Goal: Check status: Check status

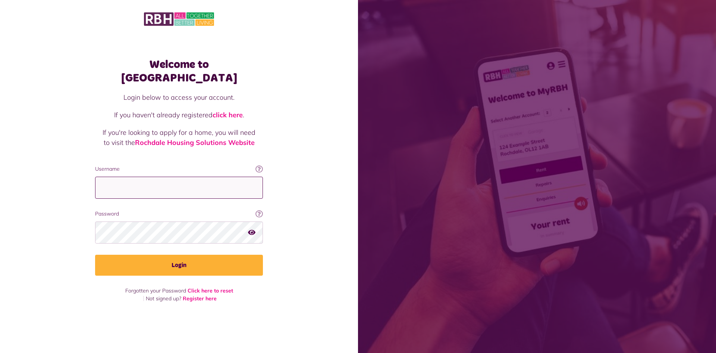
click at [123, 188] on input "Username" at bounding box center [179, 187] width 168 height 22
type input "**********"
click at [218, 176] on input "**********" at bounding box center [179, 187] width 168 height 22
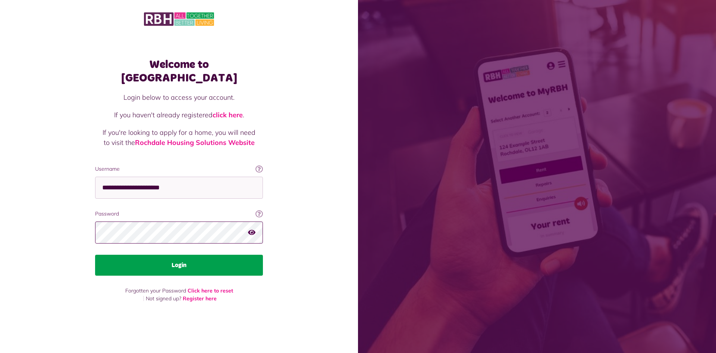
click at [95, 254] on button "Login" at bounding box center [179, 264] width 168 height 21
click at [180, 254] on button "Login" at bounding box center [179, 264] width 168 height 21
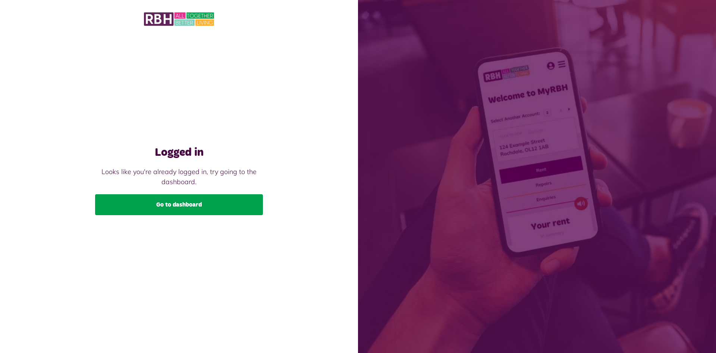
click at [140, 203] on link "Go to dashboard" at bounding box center [179, 204] width 168 height 21
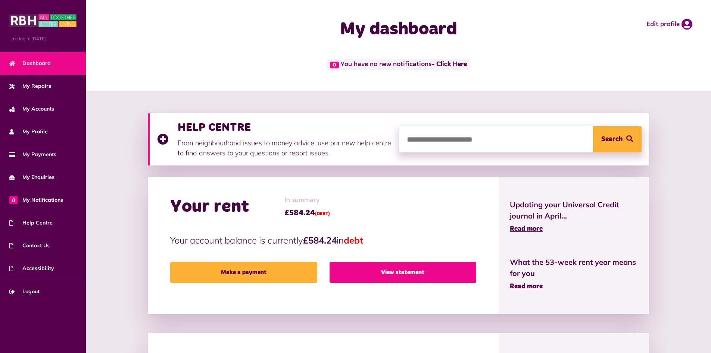
click at [408, 268] on link "View statement" at bounding box center [402, 272] width 147 height 21
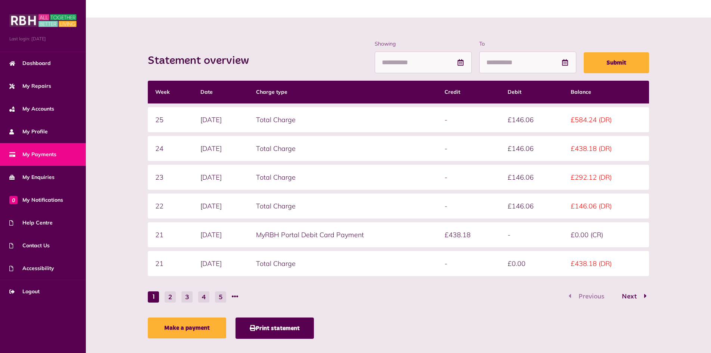
scroll to position [83, 0]
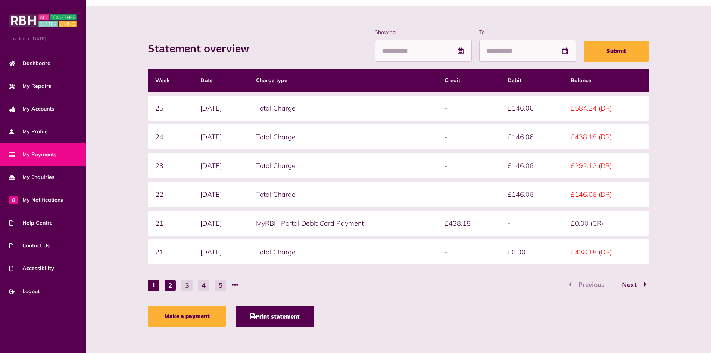
click at [174, 283] on button "2" at bounding box center [170, 284] width 11 height 11
click at [150, 282] on button "1" at bounding box center [153, 284] width 11 height 11
click at [170, 286] on button "2" at bounding box center [170, 284] width 11 height 11
click at [151, 285] on button "1" at bounding box center [153, 284] width 11 height 11
click at [35, 71] on link "Dashboard" at bounding box center [43, 63] width 86 height 23
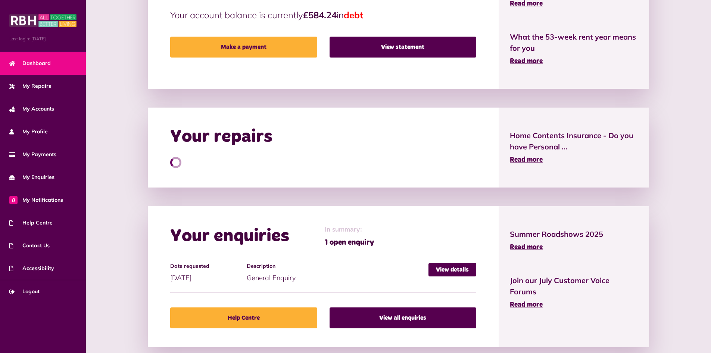
scroll to position [240, 0]
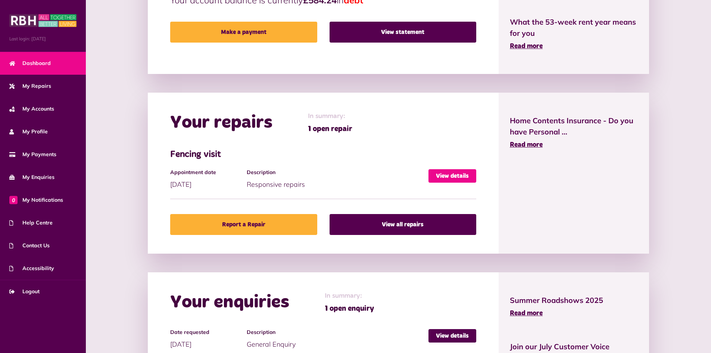
click at [456, 173] on link "View details" at bounding box center [452, 175] width 48 height 13
click at [452, 175] on link "View details" at bounding box center [452, 175] width 48 height 13
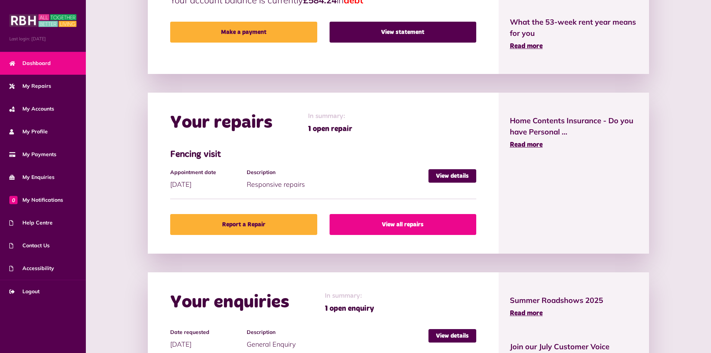
click at [416, 224] on link "View all repairs" at bounding box center [402, 224] width 147 height 21
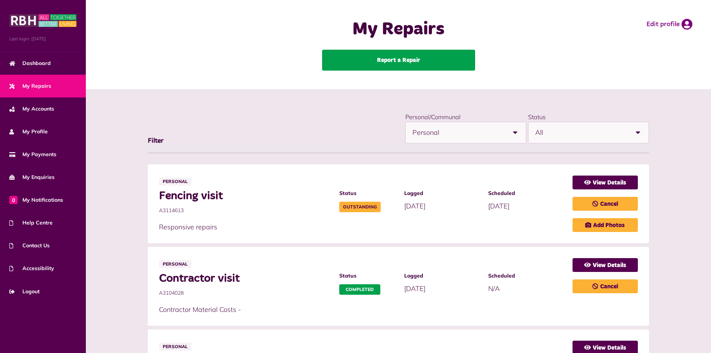
click at [360, 60] on link "Report a Repair" at bounding box center [398, 60] width 153 height 21
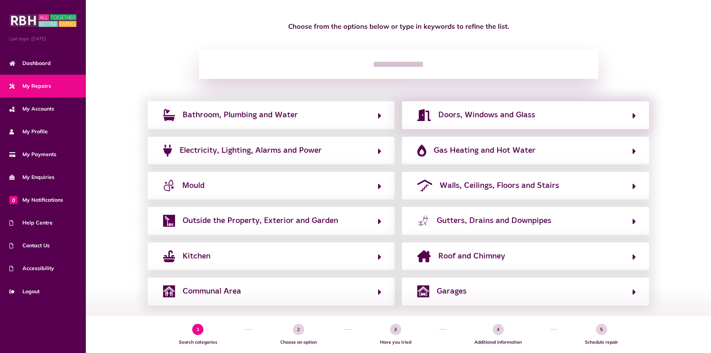
scroll to position [67, 0]
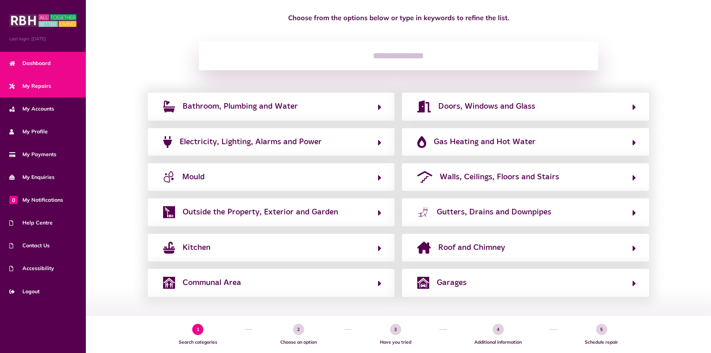
click at [50, 62] on link "Dashboard" at bounding box center [43, 63] width 86 height 23
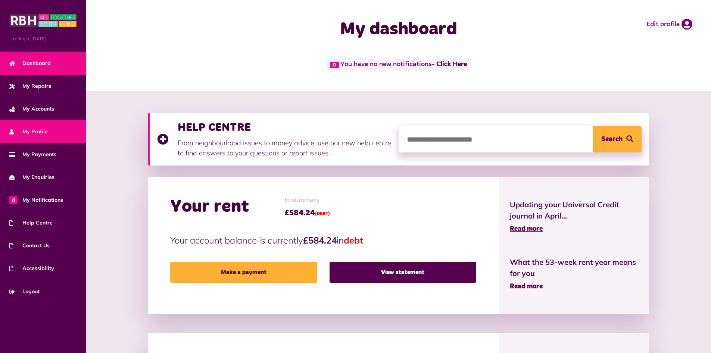
click at [38, 125] on link "My Profile" at bounding box center [43, 131] width 86 height 23
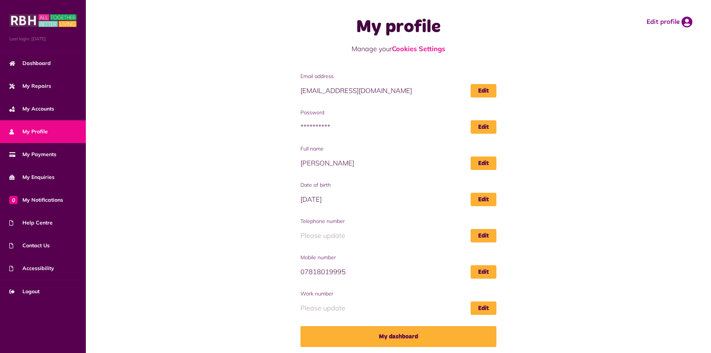
scroll to position [4, 0]
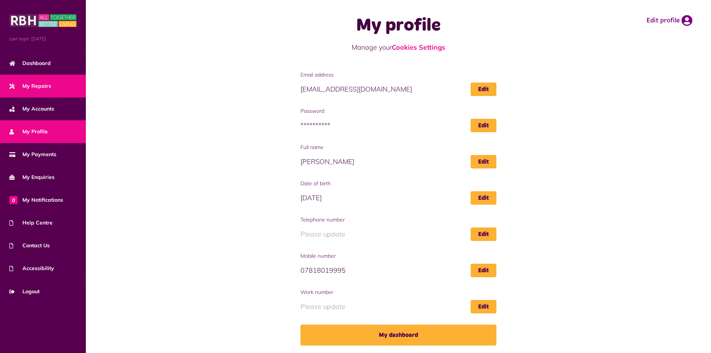
click at [59, 85] on link "My Repairs" at bounding box center [43, 86] width 86 height 23
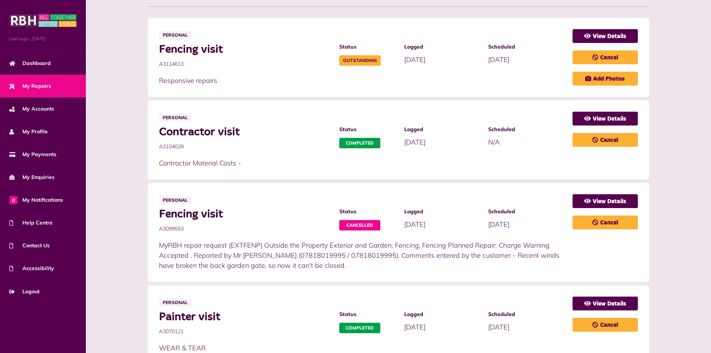
scroll to position [149, 0]
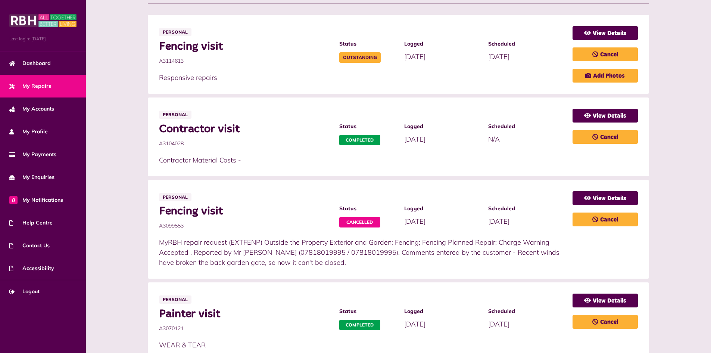
drag, startPoint x: 229, startPoint y: 263, endPoint x: 229, endPoint y: 256, distance: 6.7
click at [229, 261] on p "MyRBH repair request (EXTFENP) Outside the Property Exterior and Garden; Fencin…" at bounding box center [362, 252] width 406 height 30
click at [229, 256] on p "MyRBH repair request (EXTFENP) Outside the Property Exterior and Garden; Fencin…" at bounding box center [362, 252] width 406 height 30
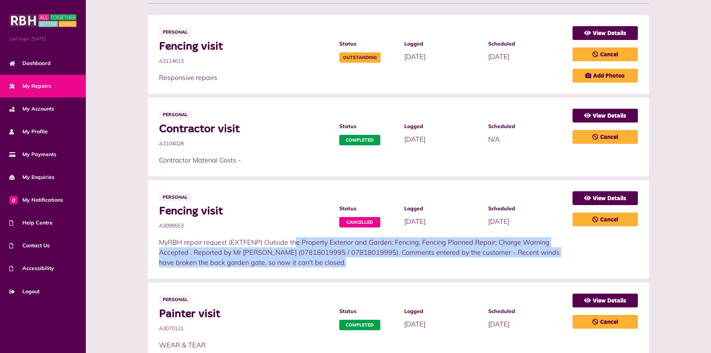
click at [229, 257] on p "MyRBH repair request (EXTFENP) Outside the Property Exterior and Garden; Fencin…" at bounding box center [362, 252] width 406 height 30
drag, startPoint x: 353, startPoint y: 265, endPoint x: 350, endPoint y: 263, distance: 3.8
click at [352, 265] on p "MyRBH repair request (EXTFENP) Outside the Property Exterior and Garden; Fencin…" at bounding box center [362, 252] width 406 height 30
click at [318, 264] on p "MyRBH repair request (EXTFENP) Outside the Property Exterior and Garden; Fencin…" at bounding box center [362, 252] width 406 height 30
click at [294, 256] on p "MyRBH repair request (EXTFENP) Outside the Property Exterior and Garden; Fencin…" at bounding box center [362, 252] width 406 height 30
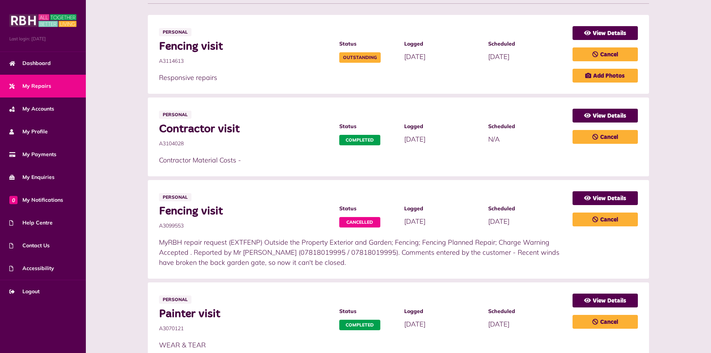
click at [203, 210] on span "Fencing visit" at bounding box center [245, 210] width 172 height 13
click at [202, 210] on span "Fencing visit" at bounding box center [245, 210] width 172 height 13
click at [202, 209] on span "Fencing visit" at bounding box center [245, 210] width 172 height 13
click at [236, 208] on span "Fencing visit" at bounding box center [245, 210] width 172 height 13
click at [228, 129] on span "Contractor visit" at bounding box center [245, 128] width 172 height 13
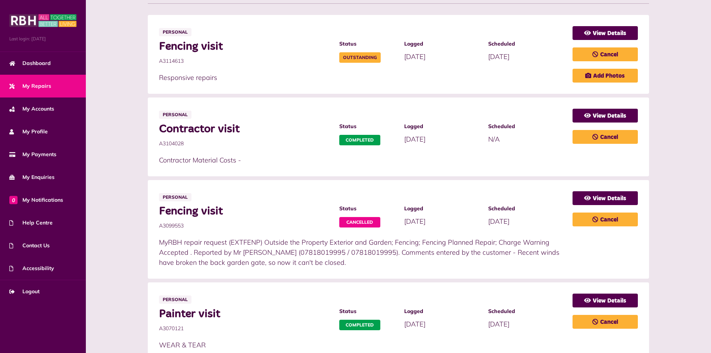
click at [228, 128] on span "Contractor visit" at bounding box center [245, 128] width 172 height 13
click at [229, 128] on span "Contractor visit" at bounding box center [245, 128] width 172 height 13
click at [260, 119] on div "Personal Contractor visit A3104028 Status Completed Logged [DATE]" at bounding box center [365, 137] width 413 height 56
click at [23, 86] on span "My Repairs" at bounding box center [30, 86] width 42 height 8
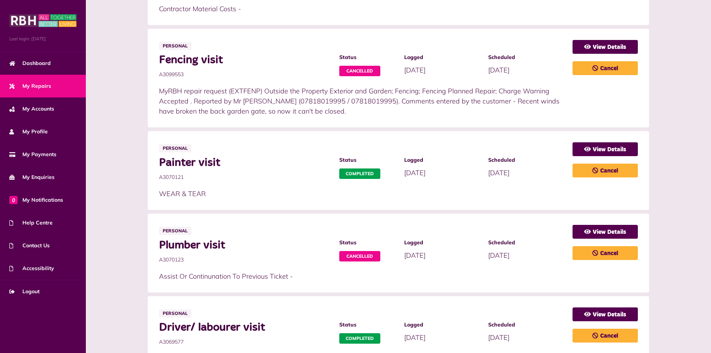
scroll to position [299, 0]
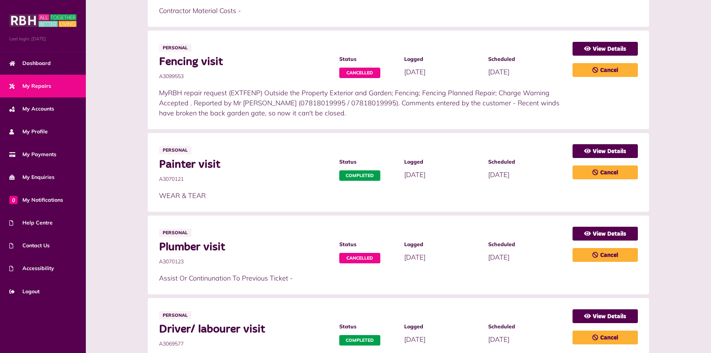
click at [332, 99] on p "MyRBH repair request (EXTFENP) Outside the Property Exterior and Garden; Fencin…" at bounding box center [362, 103] width 406 height 30
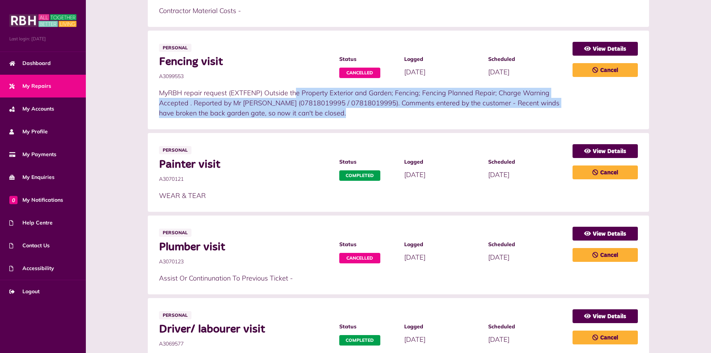
click at [332, 99] on p "MyRBH repair request (EXTFENP) Outside the Property Exterior and Garden; Fencin…" at bounding box center [362, 103] width 406 height 30
click at [360, 120] on li "Personal Fencing visit A3099553 Status Cancelled Logged 08/07/2025" at bounding box center [398, 80] width 501 height 99
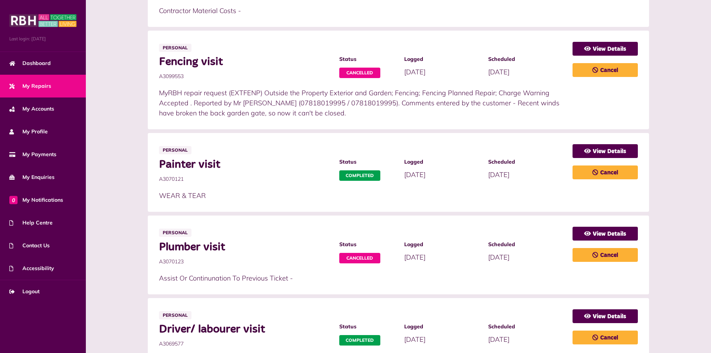
click at [334, 106] on p "MyRBH repair request (EXTFENP) Outside the Property Exterior and Garden; Fencin…" at bounding box center [362, 103] width 406 height 30
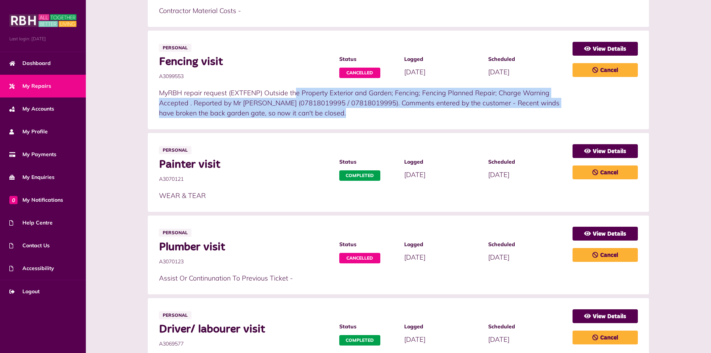
click at [334, 106] on p "MyRBH repair request (EXTFENP) Outside the Property Exterior and Garden; Fencin…" at bounding box center [362, 103] width 406 height 30
click at [345, 111] on p "MyRBH repair request (EXTFENP) Outside the Property Exterior and Garden; Fencin…" at bounding box center [362, 103] width 406 height 30
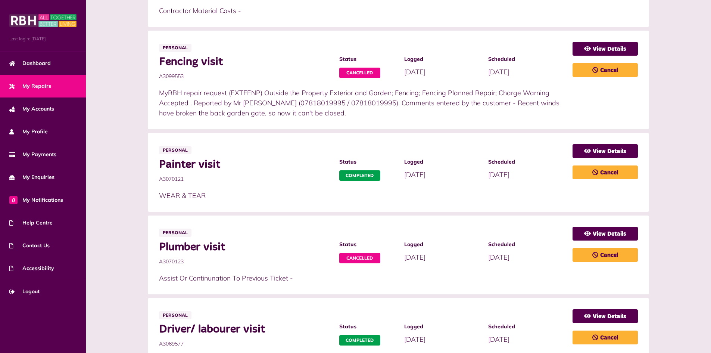
click at [299, 101] on p "MyRBH repair request (EXTFENP) Outside the Property Exterior and Garden; Fencin…" at bounding box center [362, 103] width 406 height 30
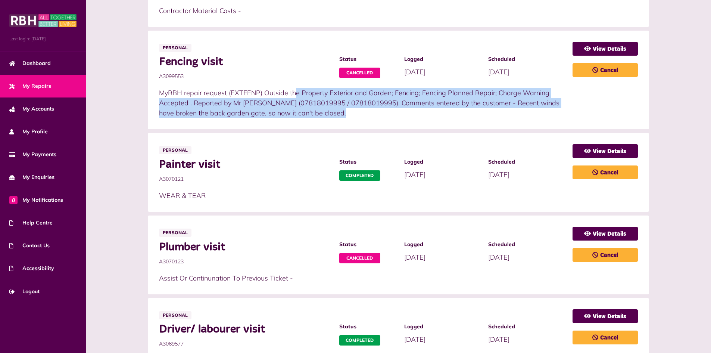
click at [299, 101] on p "MyRBH repair request (EXTFENP) Outside the Property Exterior and Garden; Fencin…" at bounding box center [362, 103] width 406 height 30
click at [349, 119] on li "Personal Fencing visit A3099553 Status Cancelled Logged 08/07/2025" at bounding box center [398, 80] width 501 height 99
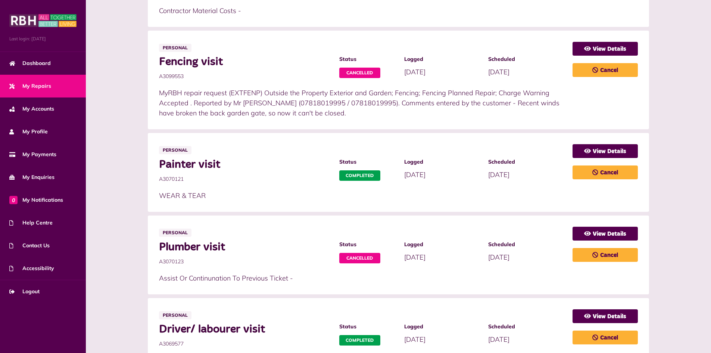
drag, startPoint x: 342, startPoint y: 114, endPoint x: 149, endPoint y: 87, distance: 194.9
click at [149, 87] on li "Personal Fencing visit A3099553 Status Cancelled Logged 08/07/2025" at bounding box center [398, 80] width 501 height 99
click at [199, 90] on p "MyRBH repair request (EXTFENP) Outside the Property Exterior and Garden; Fencin…" at bounding box center [362, 103] width 406 height 30
click at [259, 76] on span "A3099553" at bounding box center [245, 76] width 172 height 8
drag, startPoint x: 161, startPoint y: 67, endPoint x: 388, endPoint y: 117, distance: 232.2
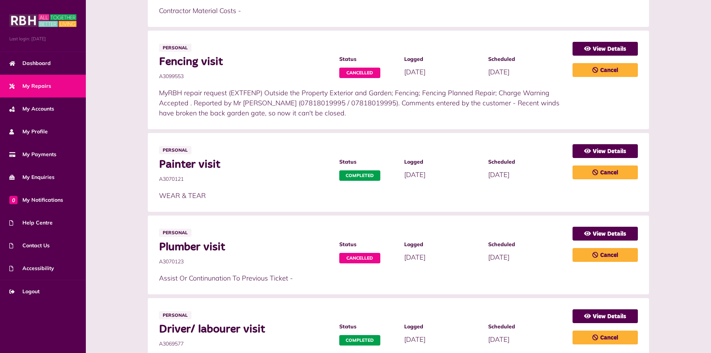
click at [388, 117] on div "Personal Fencing visit A3099553 Status Cancelled Logged 08/07/2025" at bounding box center [365, 80] width 413 height 76
click at [388, 116] on p "MyRBH repair request (EXTFENP) Outside the Property Exterior and Garden; Fencin…" at bounding box center [362, 103] width 406 height 30
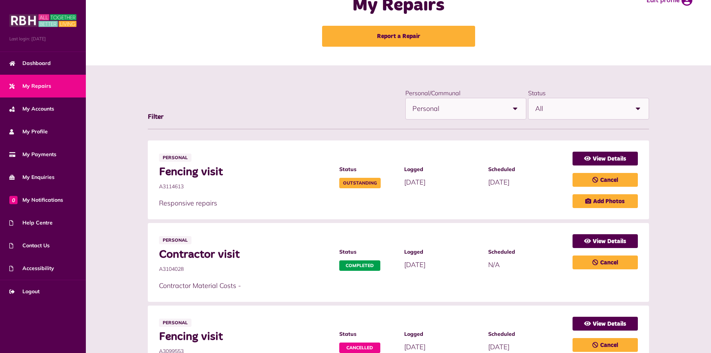
scroll to position [0, 0]
